Goal: Transaction & Acquisition: Download file/media

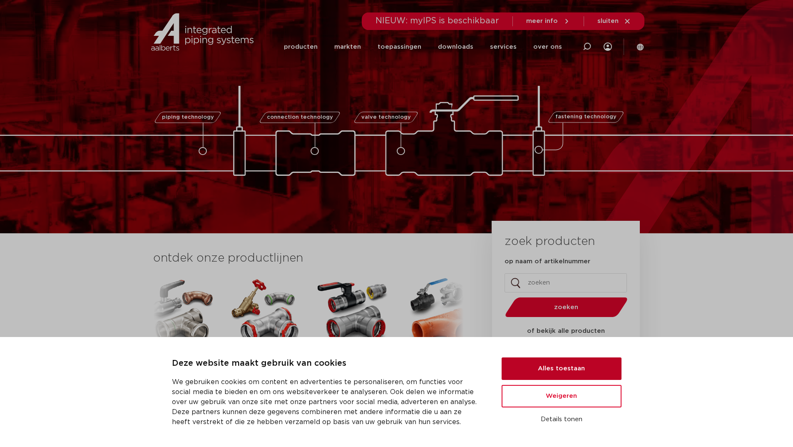
click at [548, 368] on button "Alles toestaan" at bounding box center [562, 368] width 120 height 22
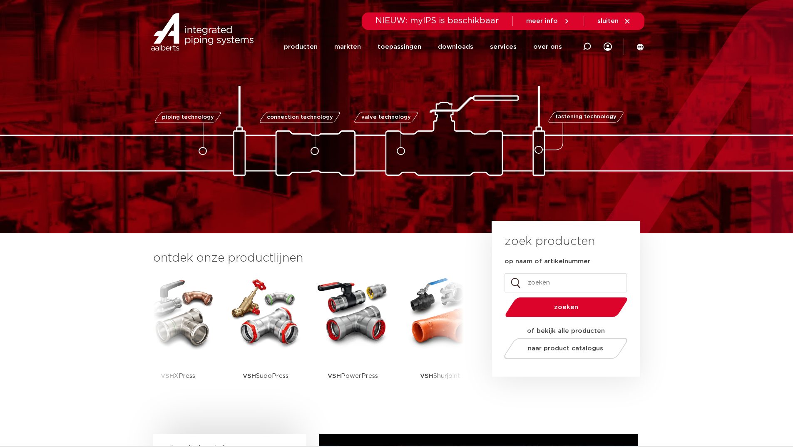
click at [537, 284] on input "op naam of artikelnummer" at bounding box center [566, 282] width 122 height 19
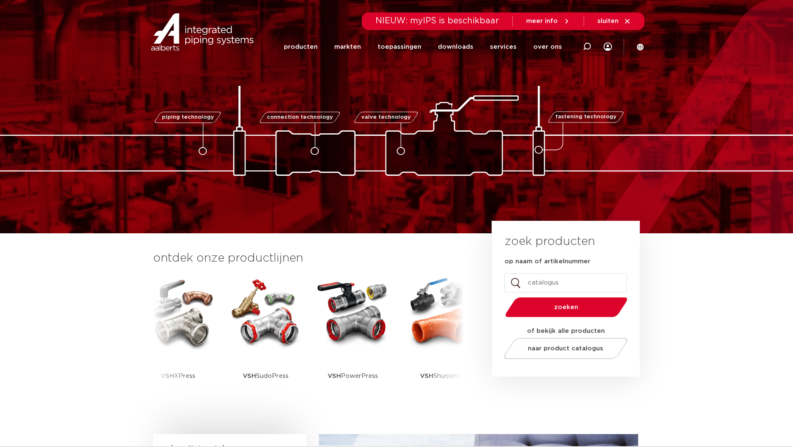
type input "catalogus"
click at [502, 296] on button "zoeken" at bounding box center [566, 306] width 129 height 21
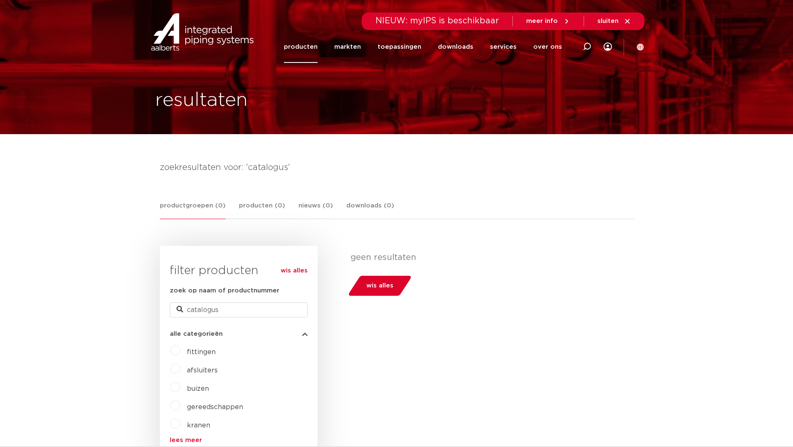
click at [191, 353] on span "fittingen" at bounding box center [201, 351] width 29 height 7
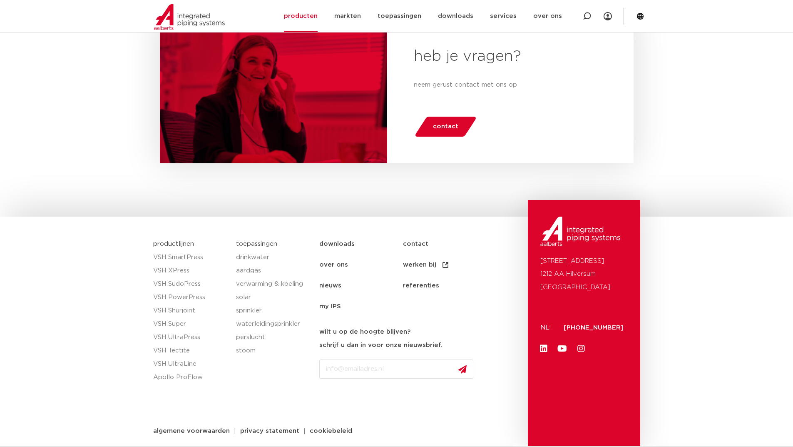
scroll to position [509, 0]
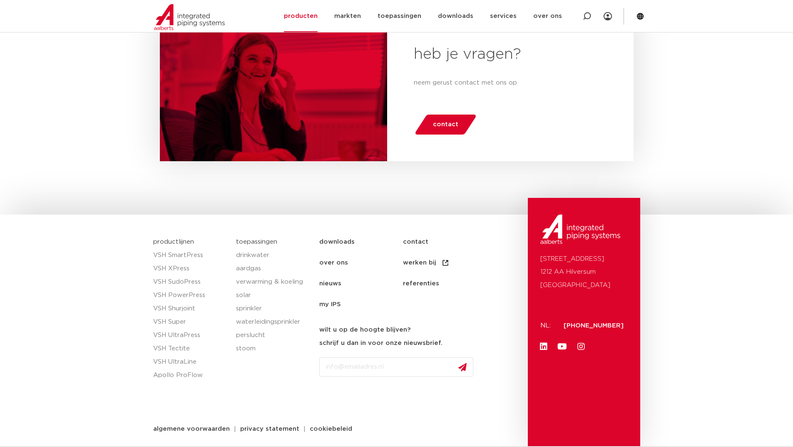
click at [413, 241] on link "contact" at bounding box center [445, 241] width 84 height 21
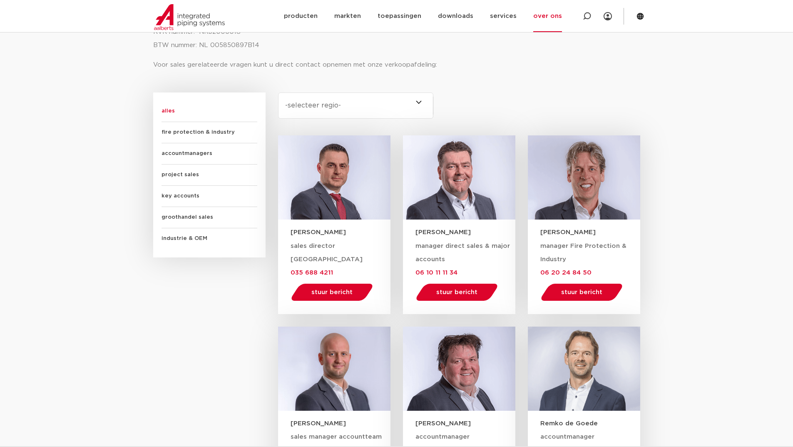
scroll to position [458, 0]
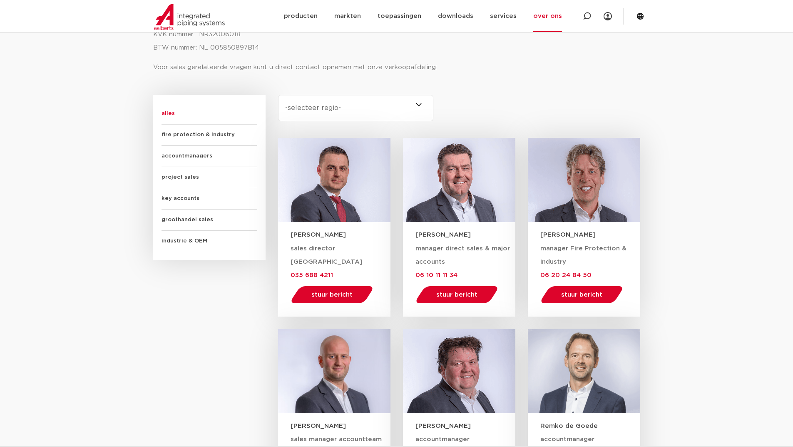
click at [173, 220] on span "groothandel sales" at bounding box center [210, 219] width 96 height 21
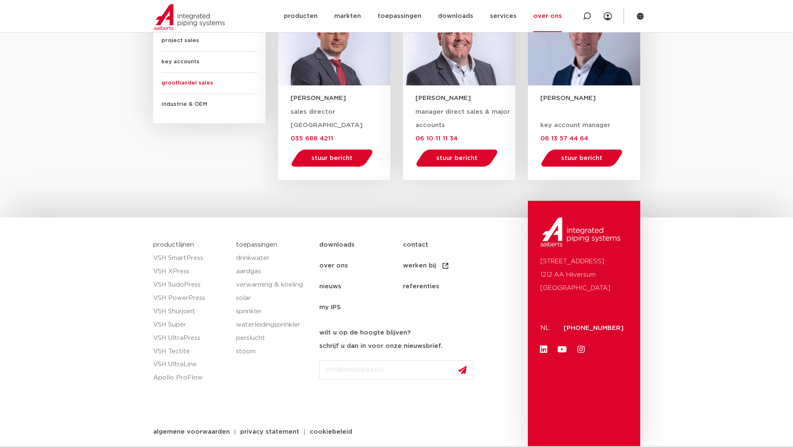
scroll to position [597, 0]
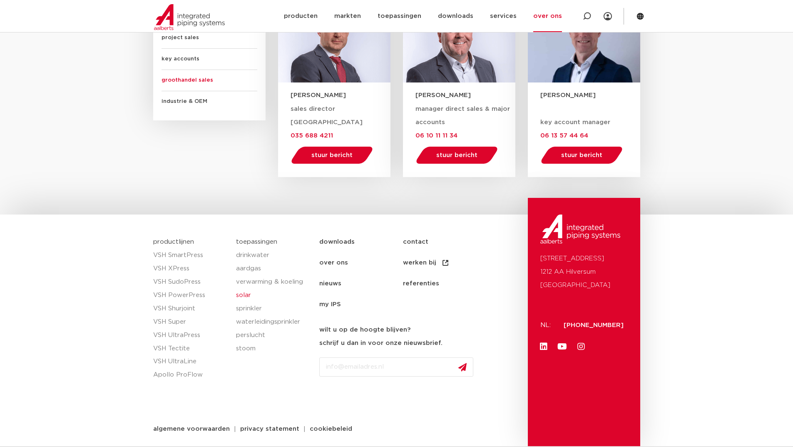
click at [238, 293] on link "solar" at bounding box center [273, 294] width 75 height 13
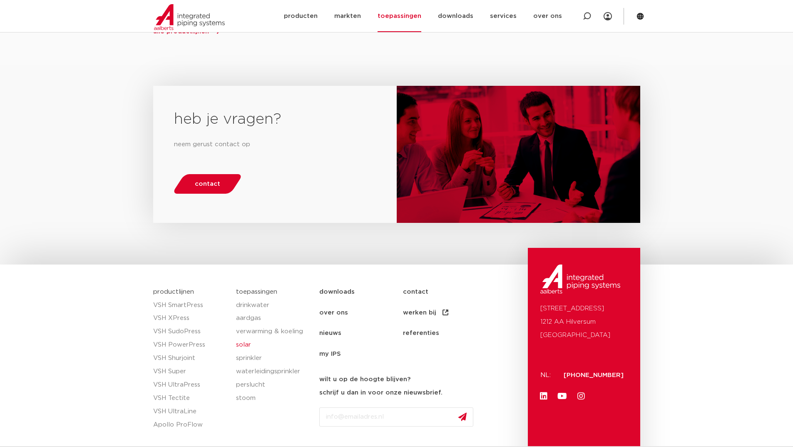
scroll to position [666, 0]
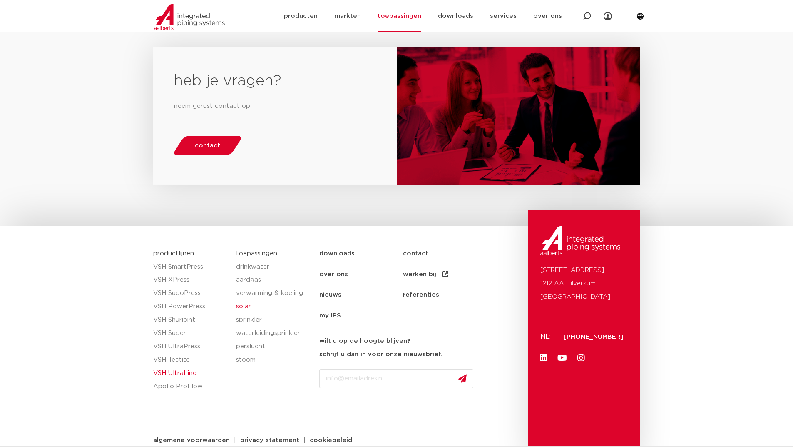
click at [164, 366] on link "VSH UltraLine" at bounding box center [190, 372] width 75 height 13
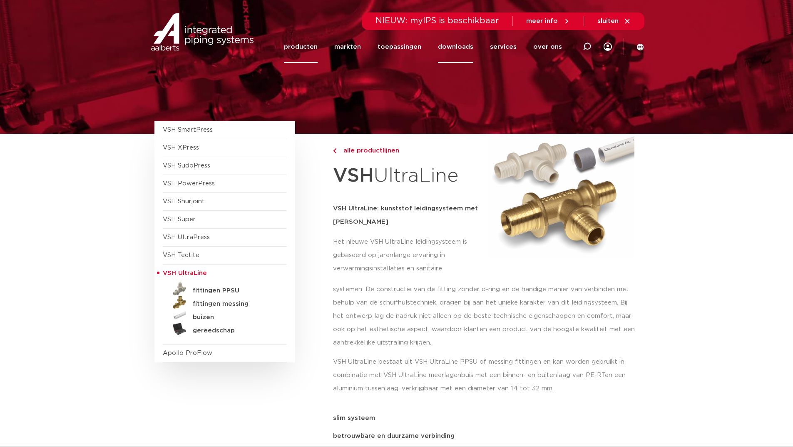
click at [472, 44] on link "downloads" at bounding box center [455, 47] width 35 height 32
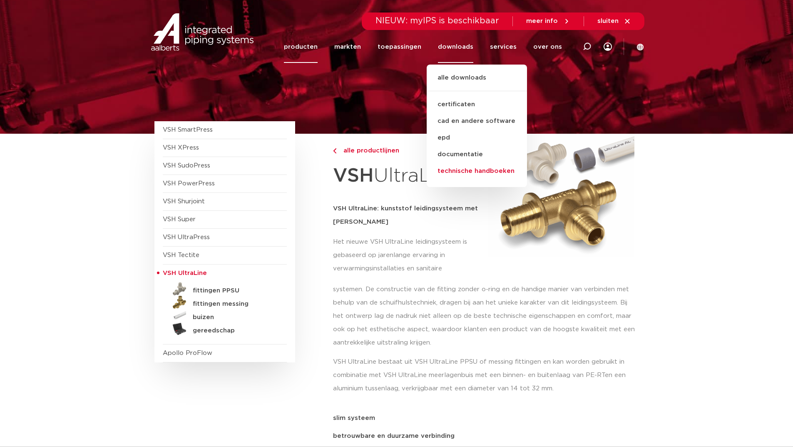
click at [460, 170] on link "technische handboeken" at bounding box center [477, 171] width 100 height 17
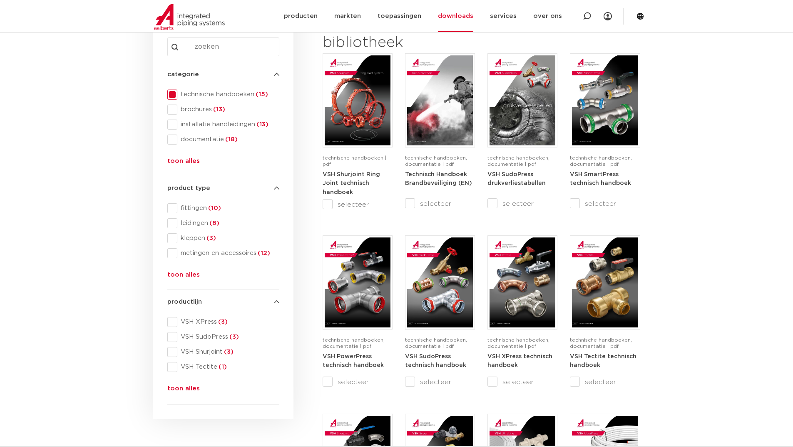
scroll to position [167, 0]
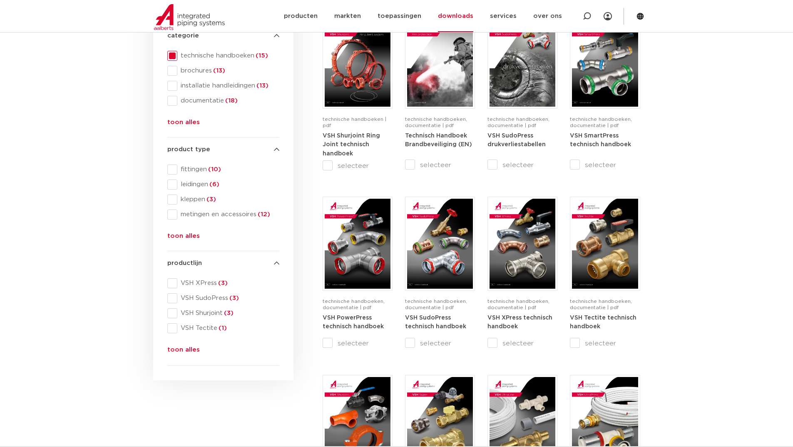
click at [181, 346] on button "toon alles" at bounding box center [183, 351] width 32 height 13
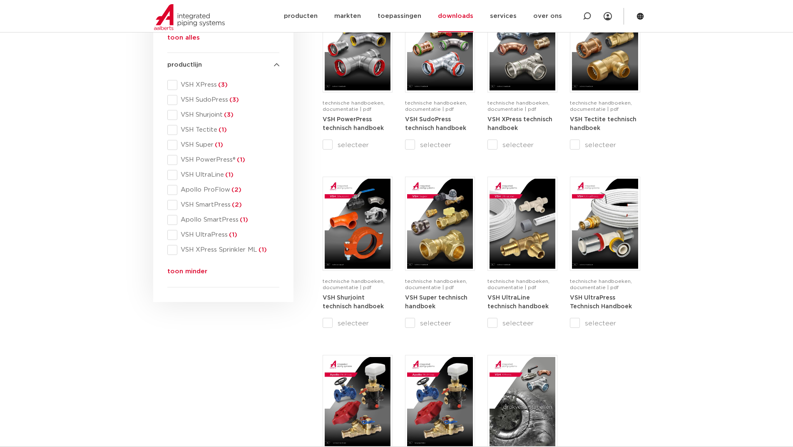
scroll to position [375, 0]
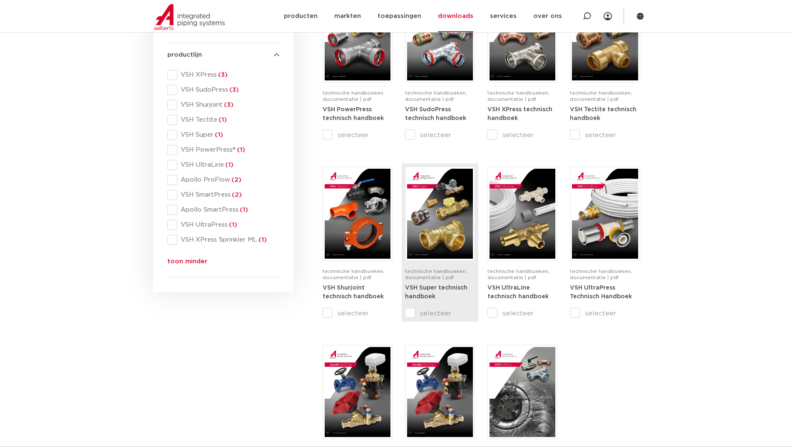
click at [449, 288] on strong "VSH Super technisch handboek" at bounding box center [436, 292] width 62 height 15
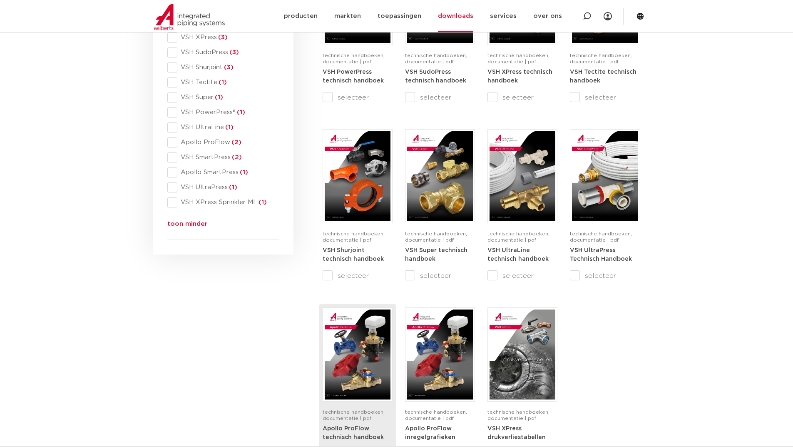
scroll to position [541, 0]
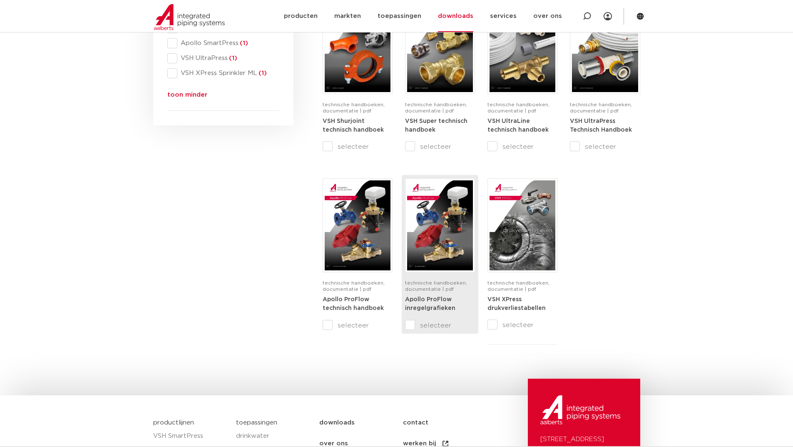
click at [430, 239] on img at bounding box center [440, 225] width 66 height 90
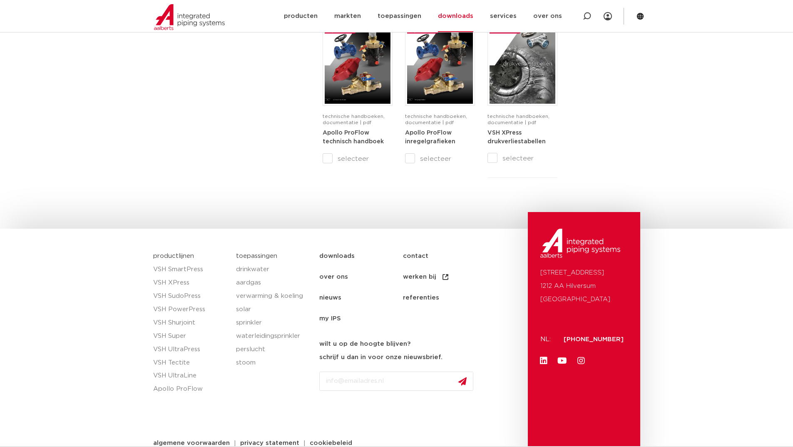
scroll to position [735, 0]
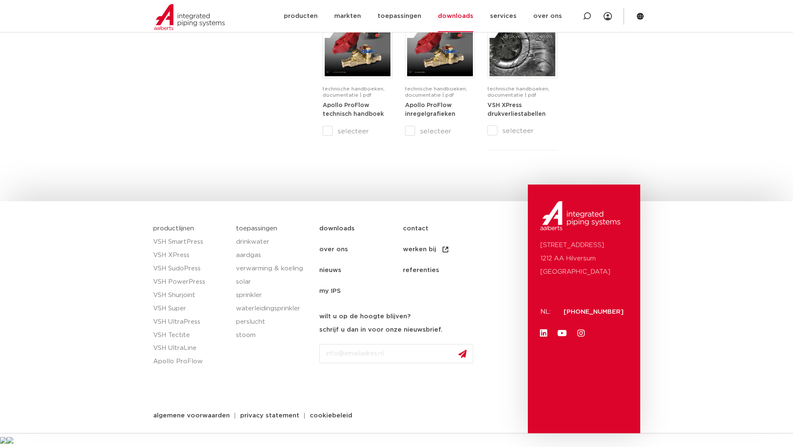
click at [351, 349] on input "Email" at bounding box center [396, 353] width 154 height 19
click at [386, 351] on input "Email" at bounding box center [396, 353] width 154 height 19
click at [502, 390] on div "Email CAPTCHA Name Dit veld is bedoeld voor validatiedoeleinden en moet niet wo…" at bounding box center [421, 370] width 204 height 63
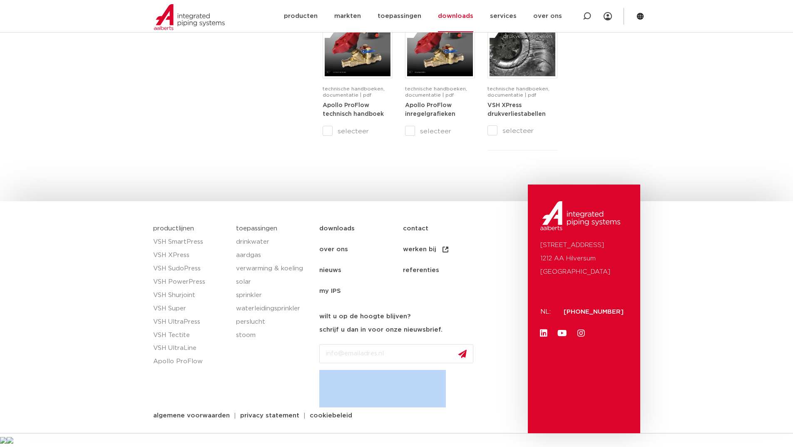
click at [502, 390] on div "Email CAPTCHA Name Dit veld is bedoeld voor validatiedoeleinden en moet niet wo…" at bounding box center [421, 370] width 204 height 63
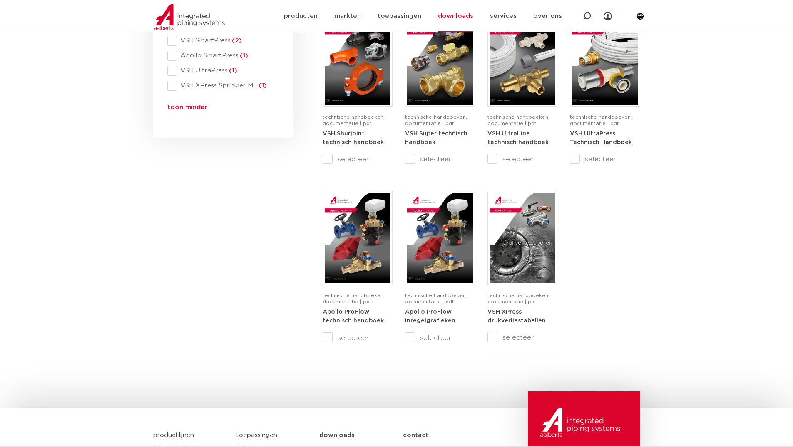
scroll to position [527, 0]
